Goal: Task Accomplishment & Management: Manage account settings

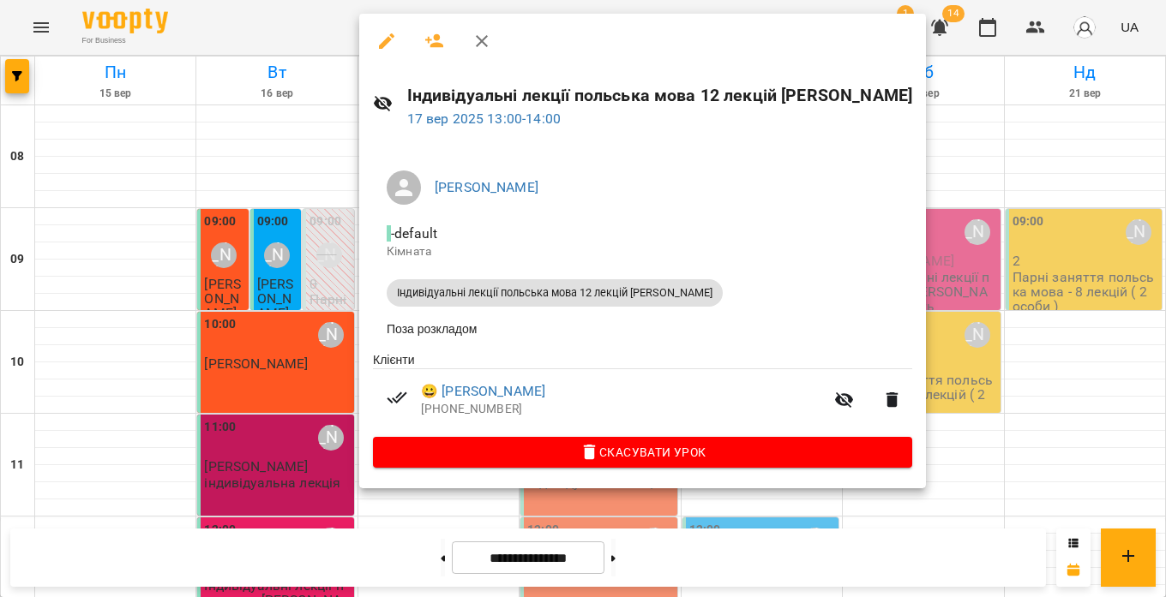
scroll to position [376, 0]
click at [1006, 194] on div at bounding box center [583, 298] width 1166 height 597
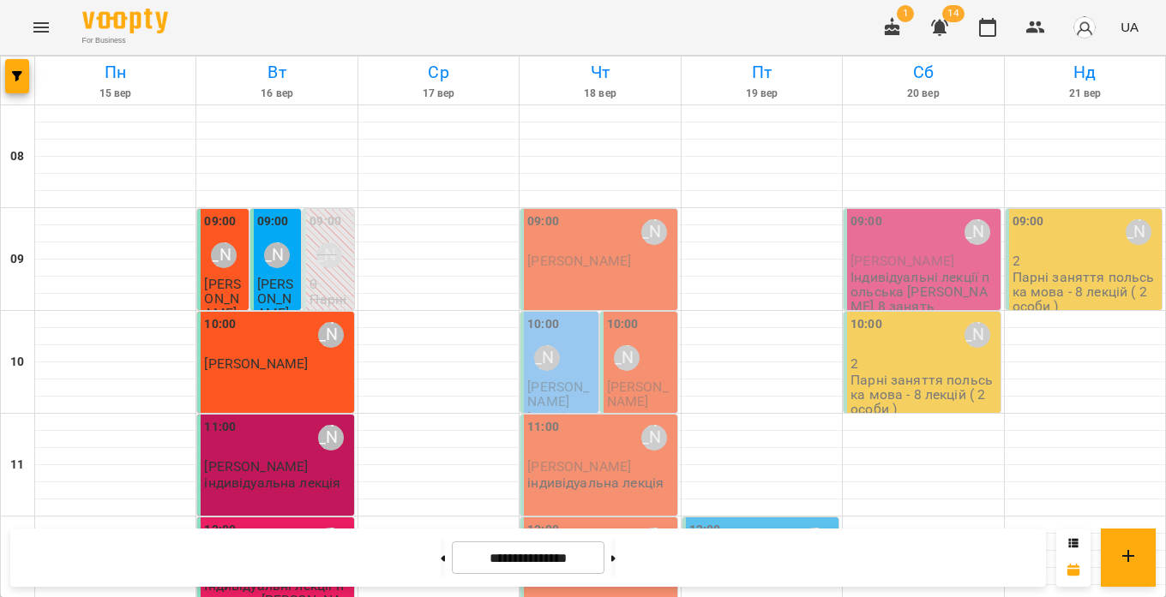
scroll to position [0, 0]
click at [41, 28] on icon "Menu" at bounding box center [41, 27] width 21 height 21
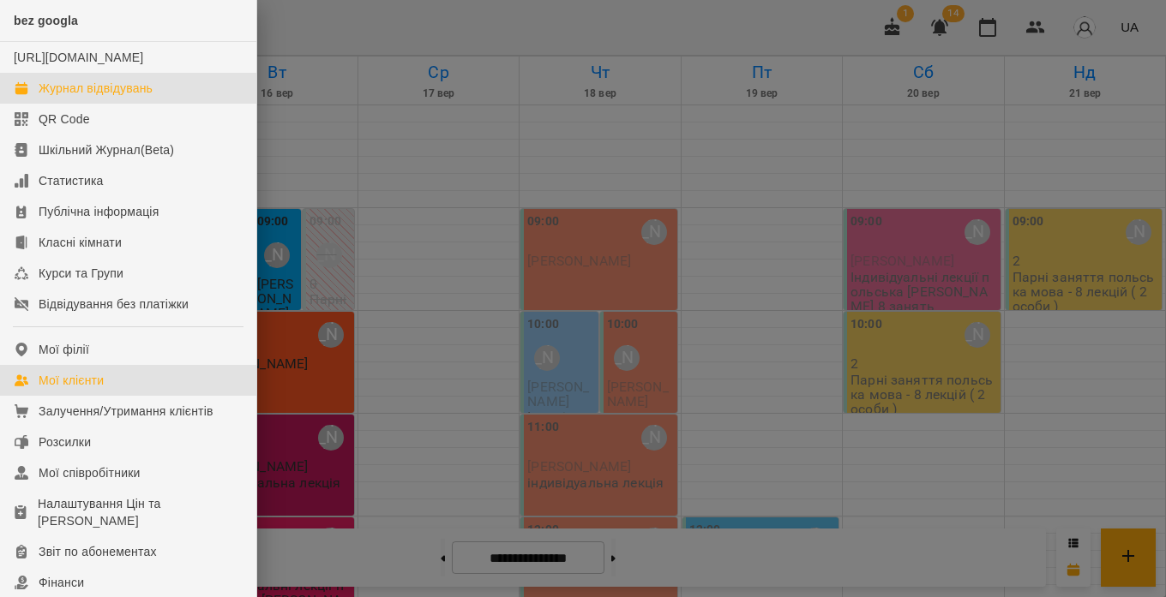
click at [96, 389] on div "Мої клієнти" at bounding box center [71, 380] width 65 height 17
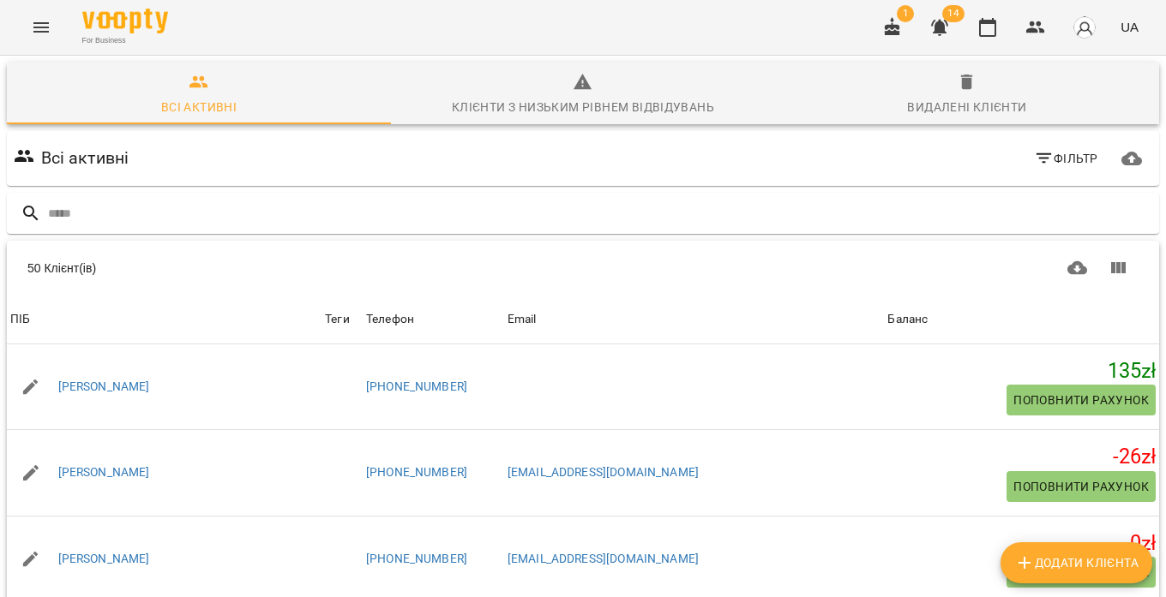
scroll to position [1, 0]
click at [946, 28] on icon "button" at bounding box center [939, 27] width 21 height 21
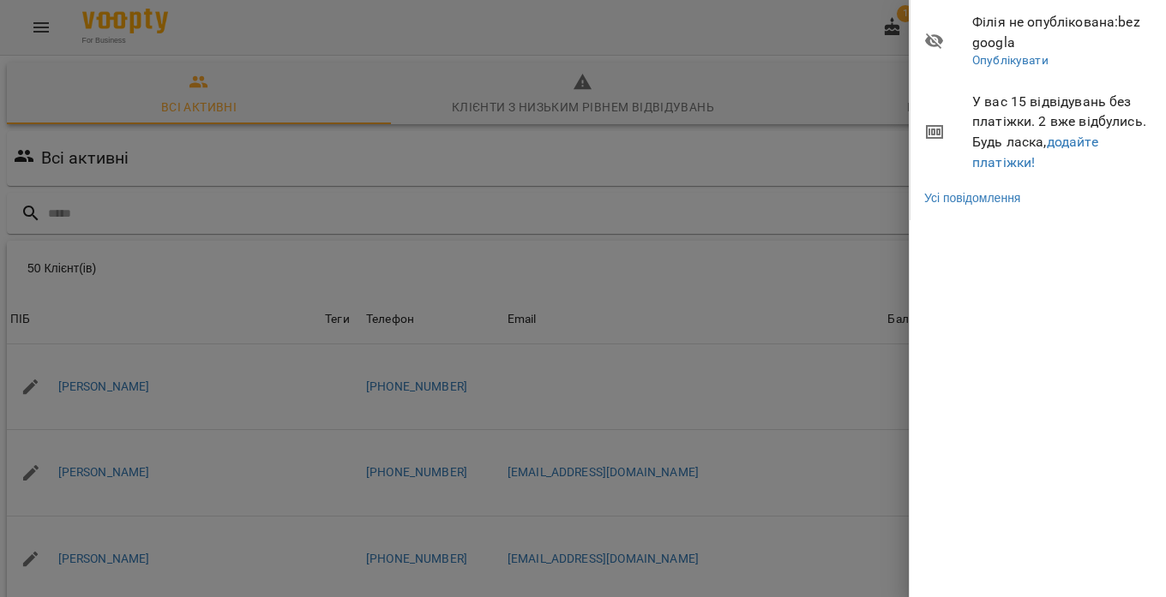
click at [782, 46] on div at bounding box center [583, 298] width 1166 height 597
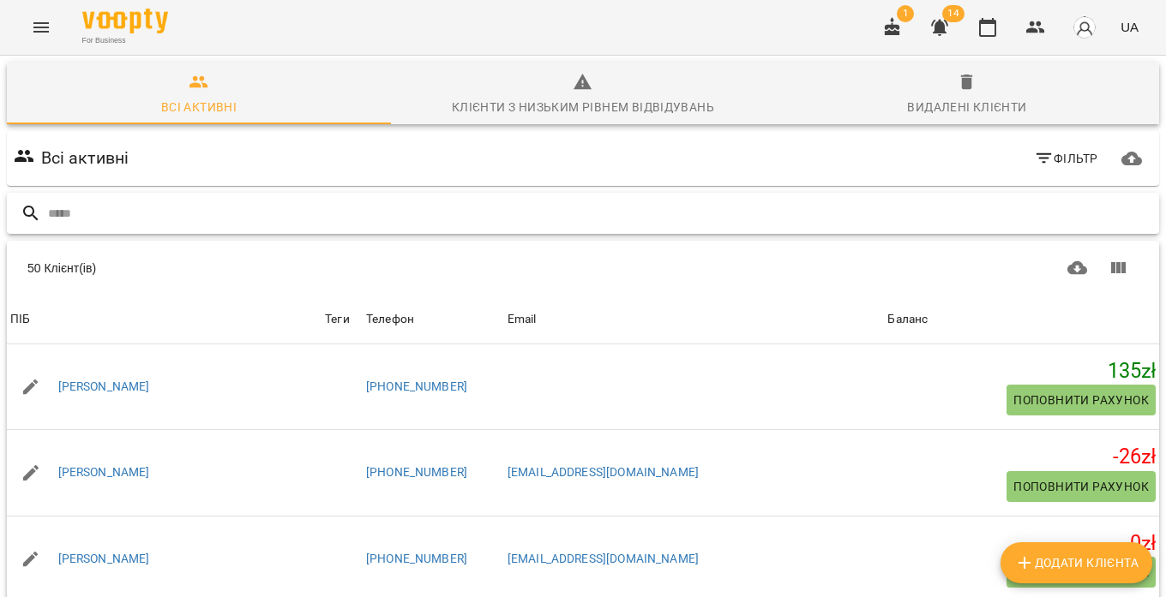
click at [108, 213] on input "text" at bounding box center [600, 214] width 1104 height 28
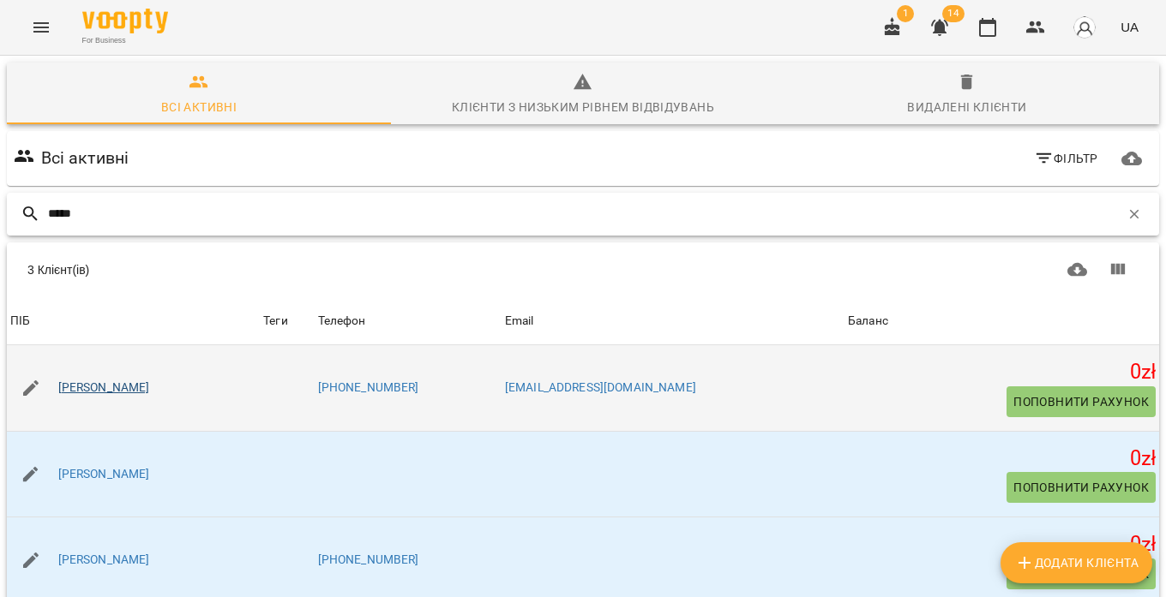
type input "*****"
click at [120, 386] on link "[PERSON_NAME]" at bounding box center [104, 388] width 92 height 17
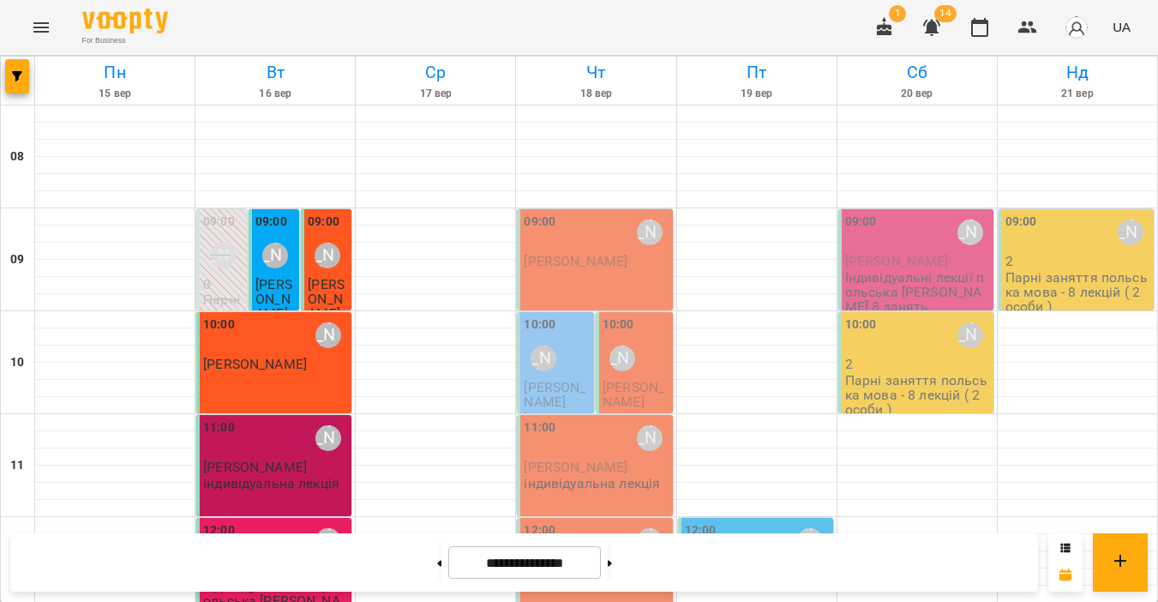
scroll to position [510, 0]
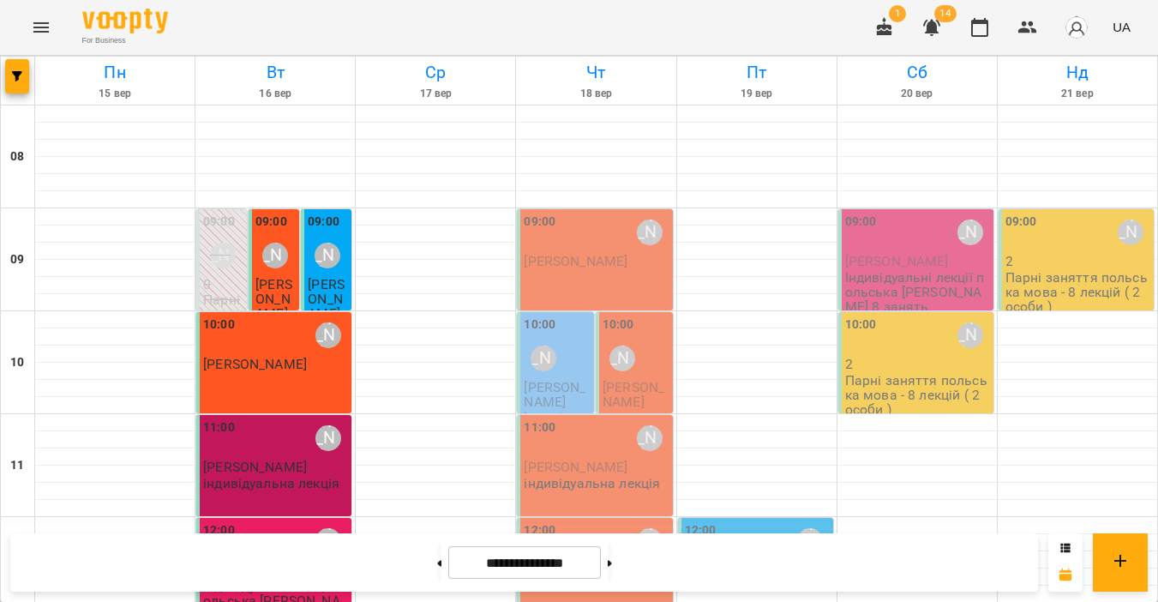
scroll to position [455, 0]
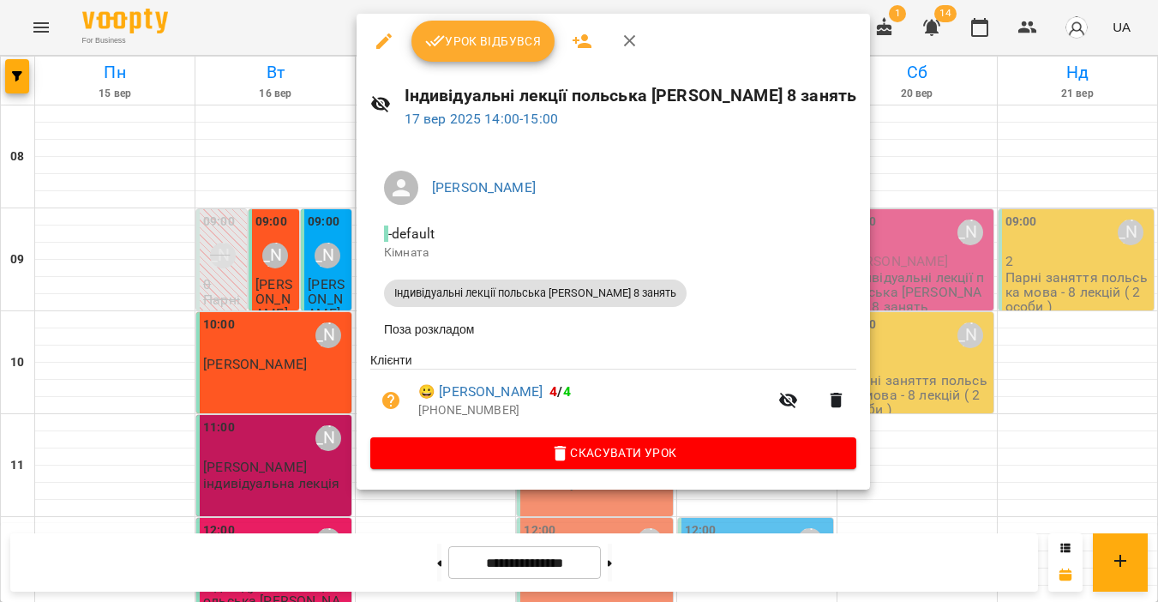
click at [503, 40] on span "Урок відбувся" at bounding box center [483, 41] width 117 height 21
